Goal: Task Accomplishment & Management: Use online tool/utility

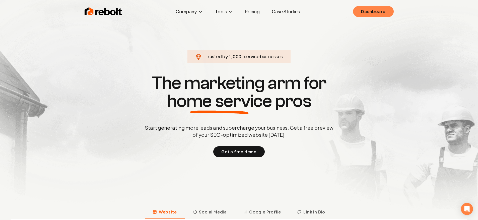
click at [372, 12] on link "Dashboard" at bounding box center [373, 11] width 40 height 11
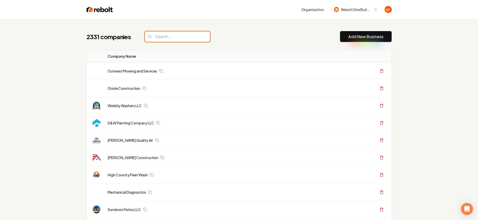
click at [185, 36] on input "search" at bounding box center [177, 36] width 65 height 11
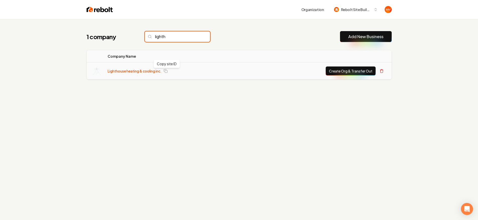
type input "lighth"
click at [151, 70] on link "Lighthouse heating & cooling inc." at bounding box center [135, 70] width 54 height 5
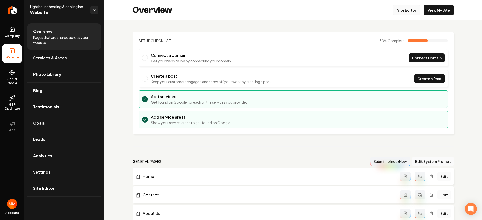
click at [406, 9] on link "Site Editor" at bounding box center [407, 10] width 28 height 10
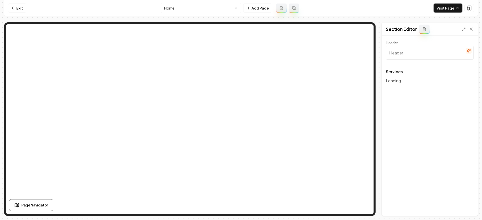
type input "Our Comprehensive HVAC Services"
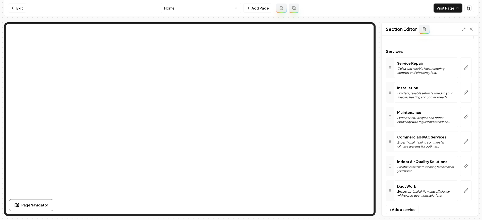
scroll to position [29, 0]
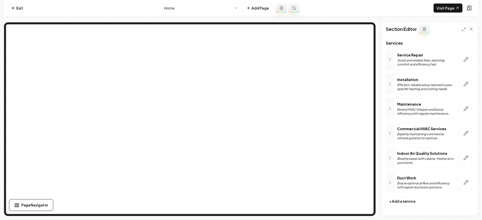
click at [434, 159] on p "Breathe easier with cleaner, fresher air in your home." at bounding box center [426, 161] width 58 height 8
click at [465, 156] on button "button" at bounding box center [466, 158] width 12 height 21
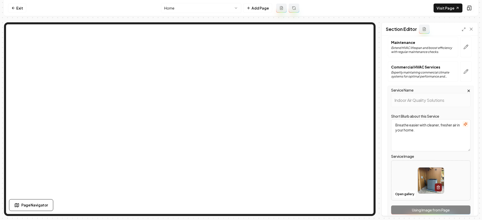
scroll to position [96, 0]
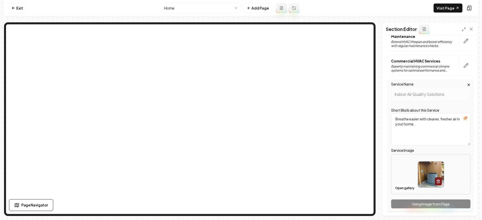
click at [431, 173] on img at bounding box center [431, 175] width 26 height 26
click at [399, 185] on button "Open gallery" at bounding box center [404, 188] width 23 height 8
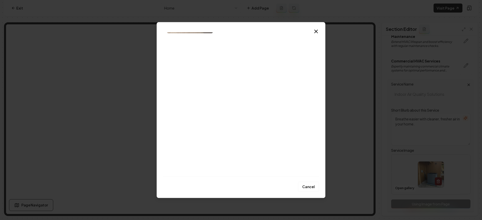
scroll to position [156, 0]
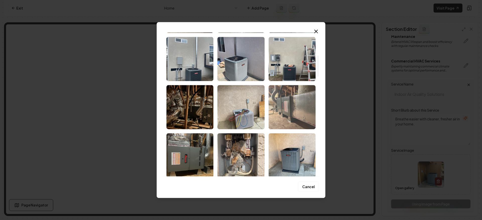
click at [285, 108] on img "Select image image_68c342695c7cd75eb86d0126.jpeg" at bounding box center [291, 107] width 47 height 44
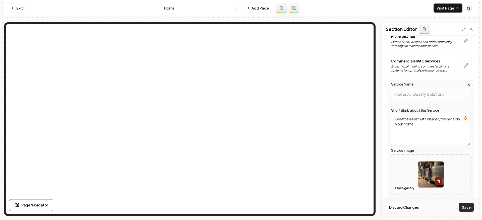
click at [471, 207] on button "Save" at bounding box center [466, 207] width 15 height 9
click at [463, 64] on icon "button" at bounding box center [465, 65] width 5 height 5
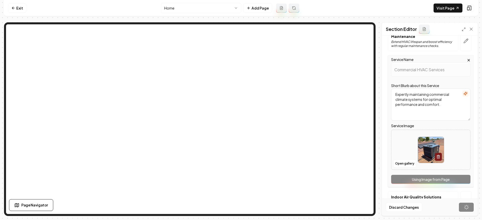
scroll to position [29, 0]
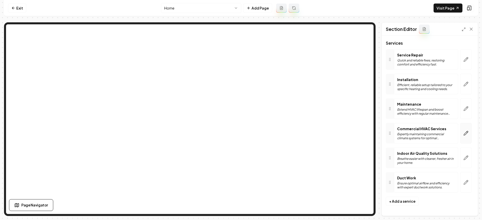
click at [463, 132] on icon "button" at bounding box center [465, 133] width 5 height 5
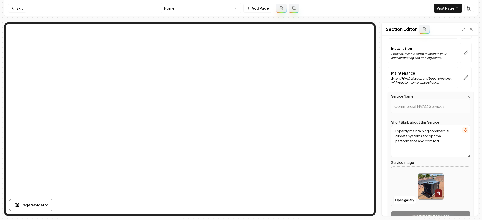
scroll to position [140, 0]
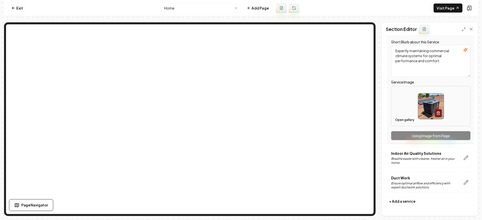
click at [401, 120] on button "Open gallery" at bounding box center [404, 120] width 23 height 8
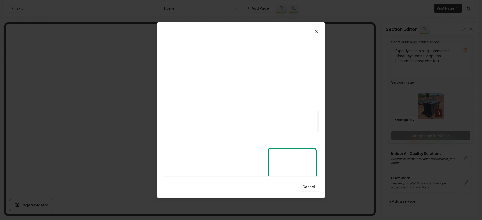
scroll to position [522, 0]
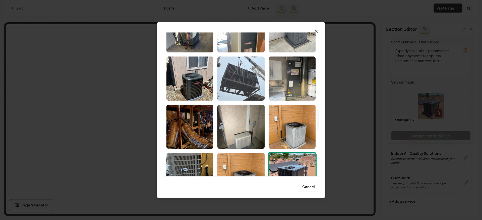
click at [249, 93] on img "Select image image_68c3404b5c7cd75eb86056fd.jpeg" at bounding box center [240, 78] width 47 height 44
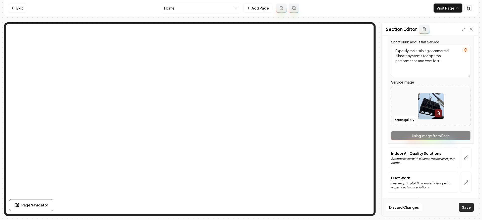
click at [462, 206] on button "Save" at bounding box center [466, 207] width 15 height 9
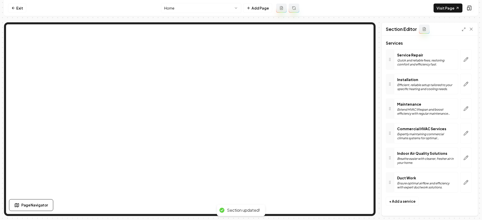
scroll to position [29, 0]
click at [21, 6] on link "Exit" at bounding box center [17, 8] width 18 height 9
